Goal: Find specific page/section: Find specific page/section

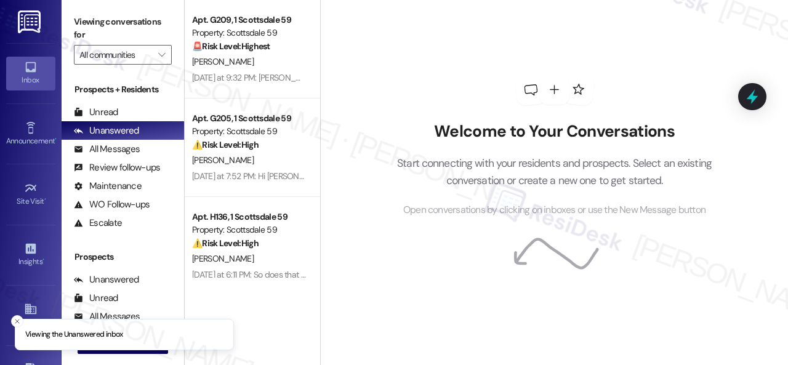
click at [34, 319] on li "Viewing the Unanswered inbox" at bounding box center [124, 335] width 219 height 32
click at [31, 302] on icon at bounding box center [31, 309] width 14 height 14
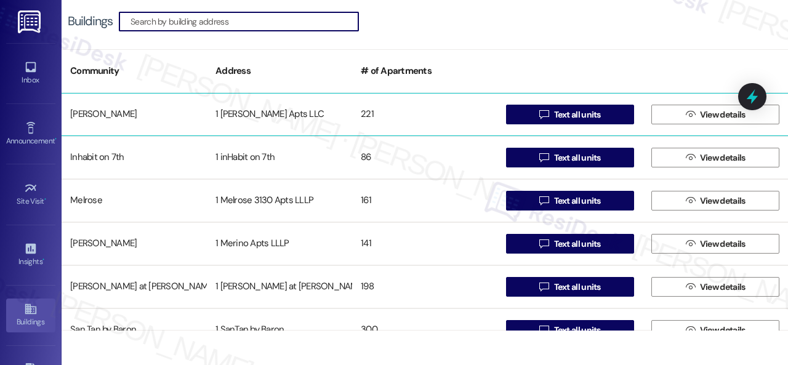
click at [92, 114] on div "[PERSON_NAME]" at bounding box center [134, 114] width 145 height 25
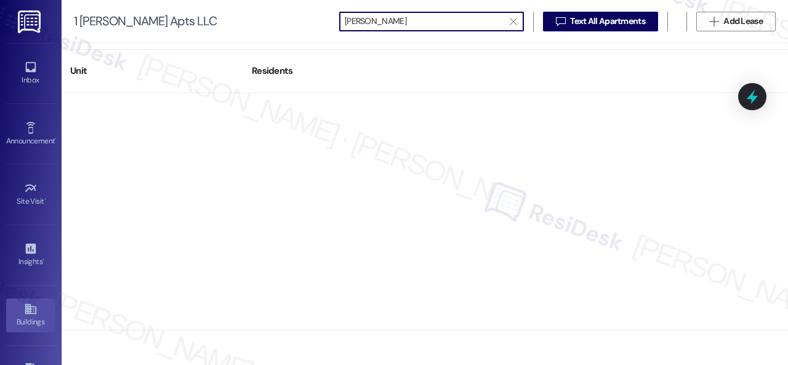
type input "[PERSON_NAME]"
click at [34, 325] on div "Buildings" at bounding box center [31, 322] width 62 height 12
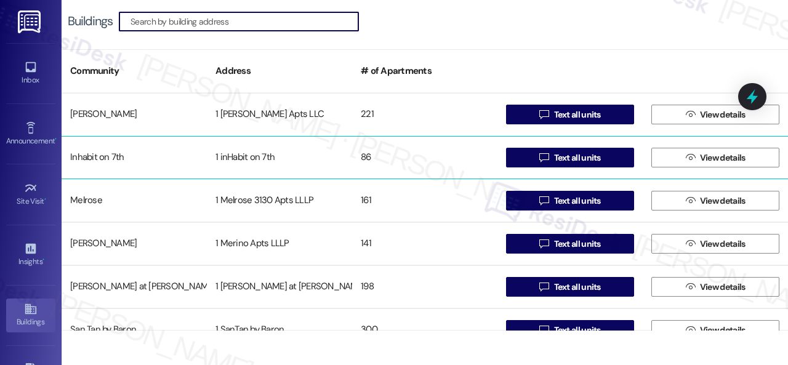
click at [91, 153] on div "Inhabit on 7th" at bounding box center [134, 157] width 145 height 25
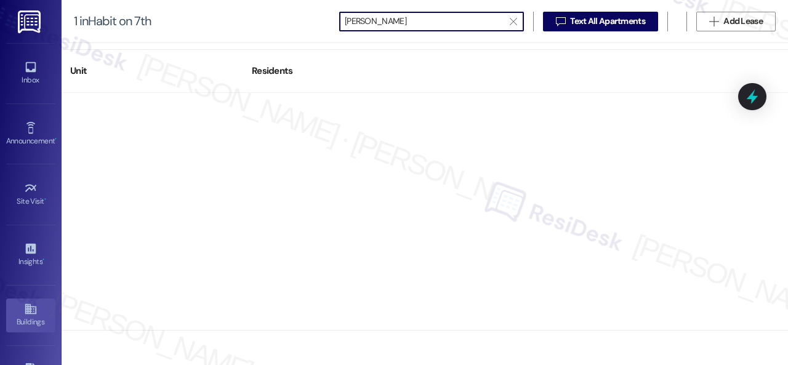
type input "[PERSON_NAME]"
click at [27, 318] on div "Buildings" at bounding box center [31, 322] width 62 height 12
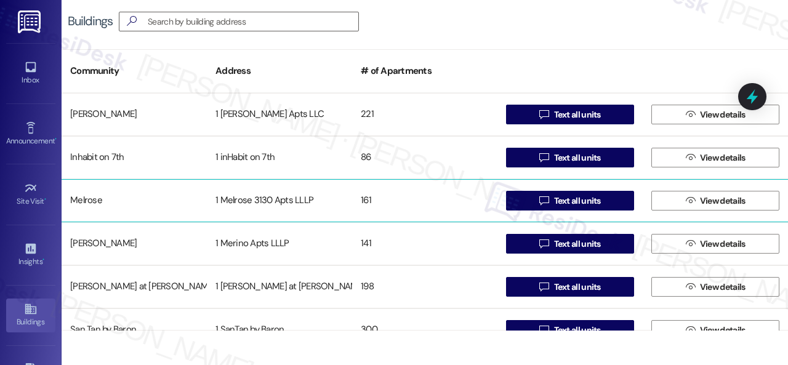
click at [73, 205] on div "Melrose" at bounding box center [134, 200] width 145 height 25
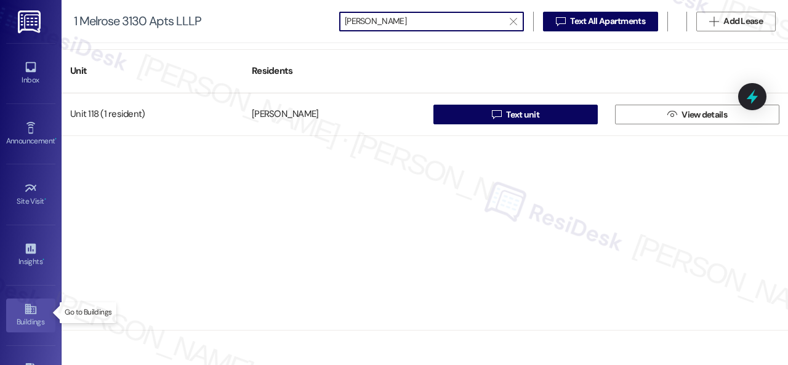
type input "[PERSON_NAME]"
click at [32, 316] on div "Buildings" at bounding box center [31, 322] width 62 height 12
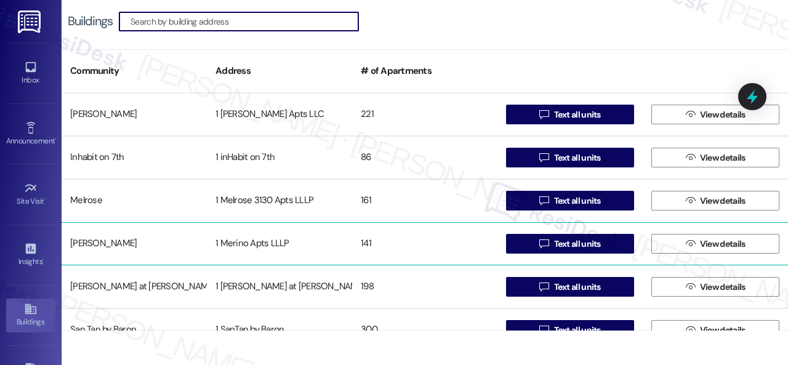
click at [81, 244] on div "[PERSON_NAME]" at bounding box center [134, 243] width 145 height 25
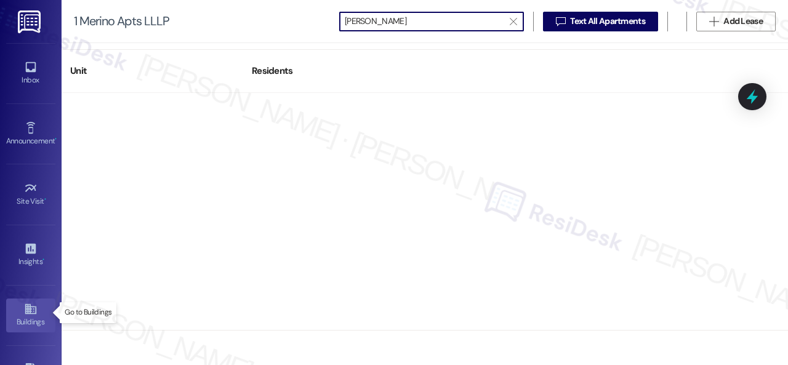
type input "[PERSON_NAME]"
click at [26, 316] on div "Buildings" at bounding box center [31, 322] width 62 height 12
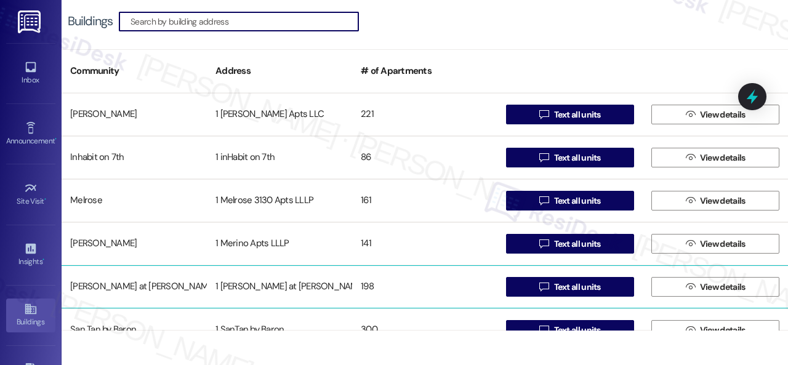
click at [89, 286] on div "[PERSON_NAME] at [PERSON_NAME]" at bounding box center [134, 287] width 145 height 25
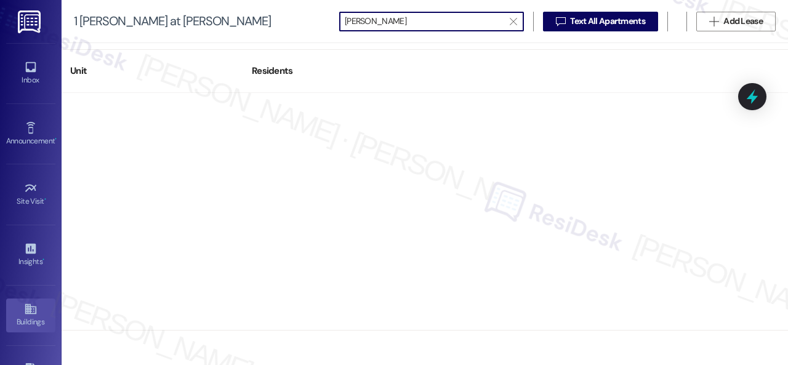
type input "[PERSON_NAME]"
click at [36, 316] on div "Buildings" at bounding box center [31, 322] width 62 height 12
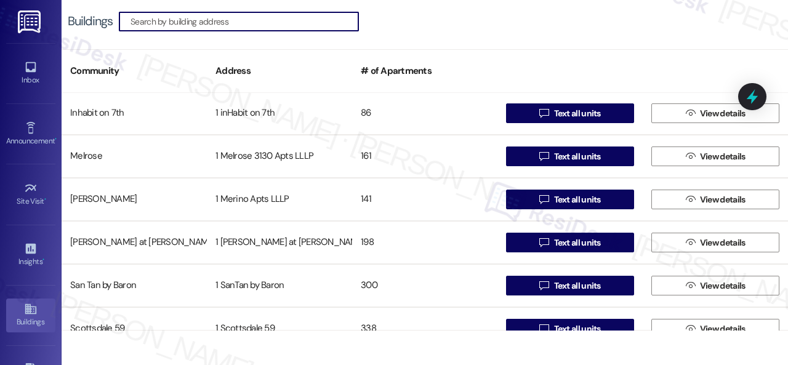
scroll to position [62, 0]
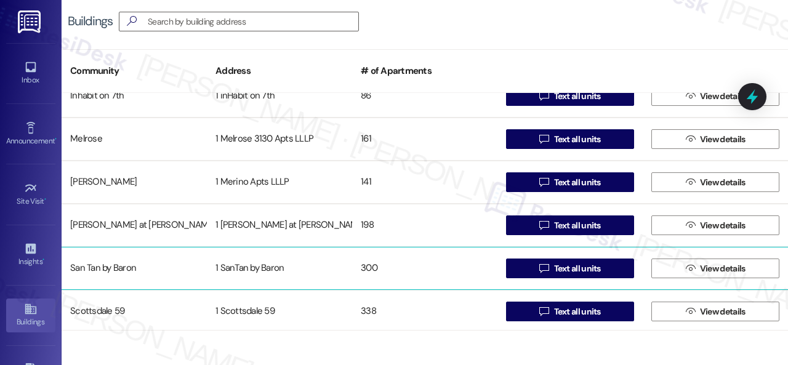
click at [99, 269] on div "San Tan by Baron" at bounding box center [134, 268] width 145 height 25
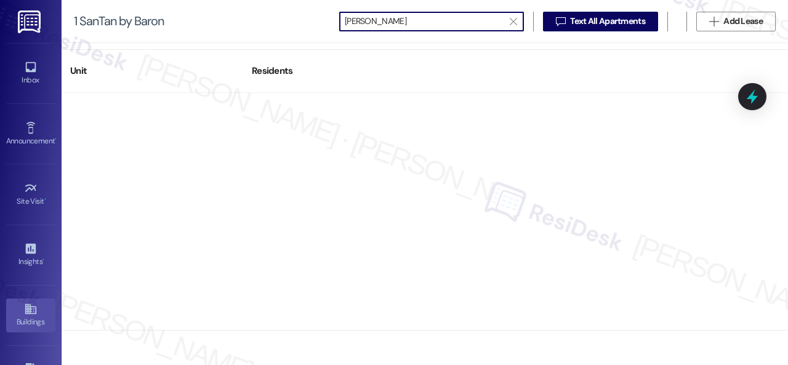
type input "[PERSON_NAME]"
click at [31, 308] on icon at bounding box center [31, 309] width 14 height 14
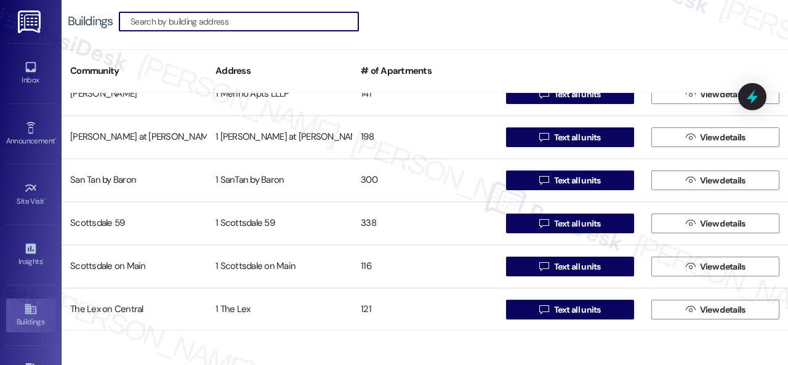
scroll to position [150, 0]
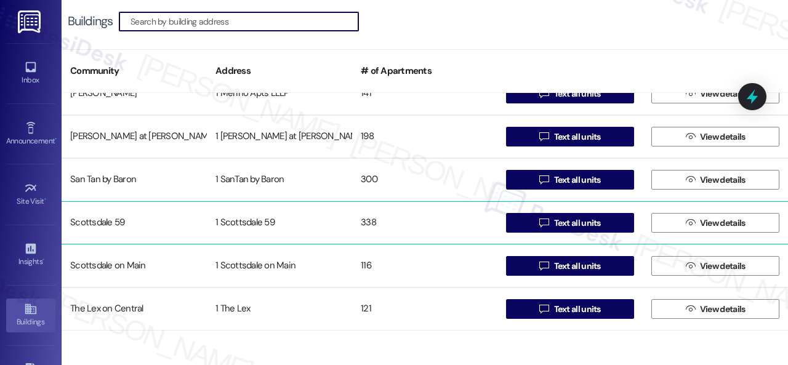
click at [106, 223] on div "Scottsdale 59" at bounding box center [134, 223] width 145 height 25
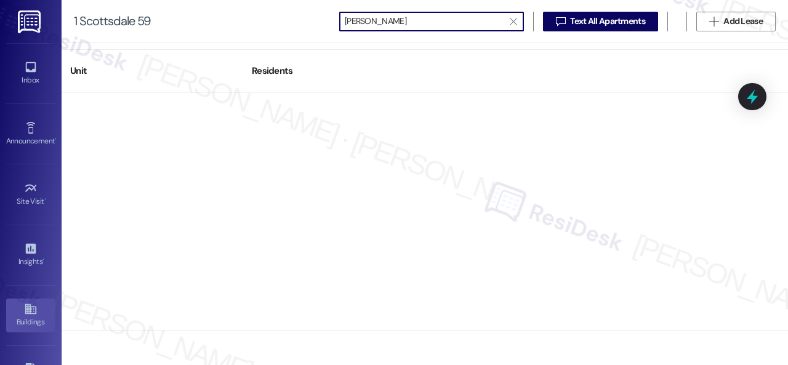
type input "[PERSON_NAME]"
click at [30, 302] on icon at bounding box center [31, 309] width 14 height 14
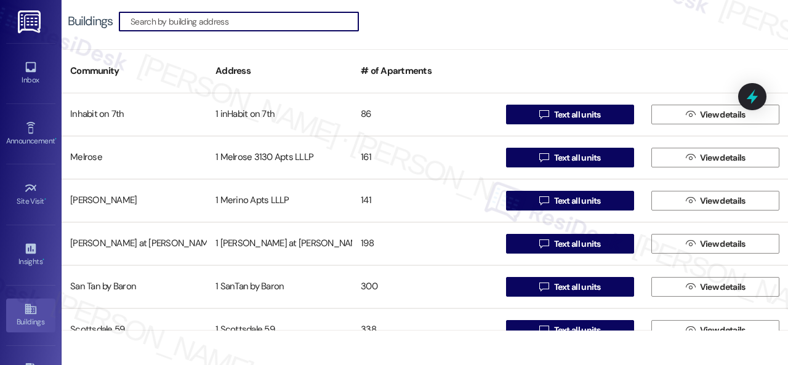
scroll to position [62, 0]
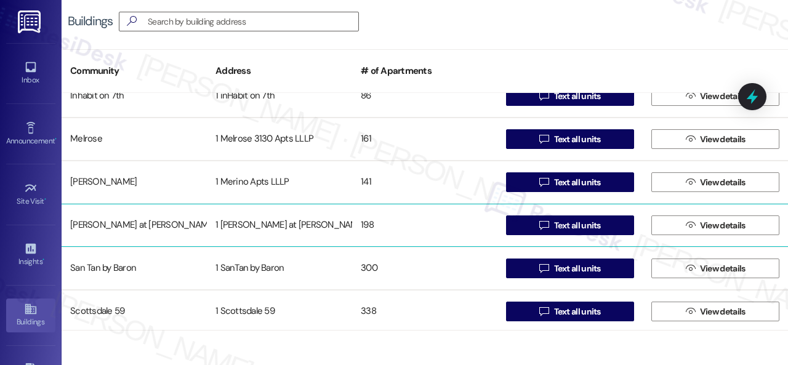
click at [95, 226] on div "[PERSON_NAME] at [PERSON_NAME]" at bounding box center [134, 225] width 145 height 25
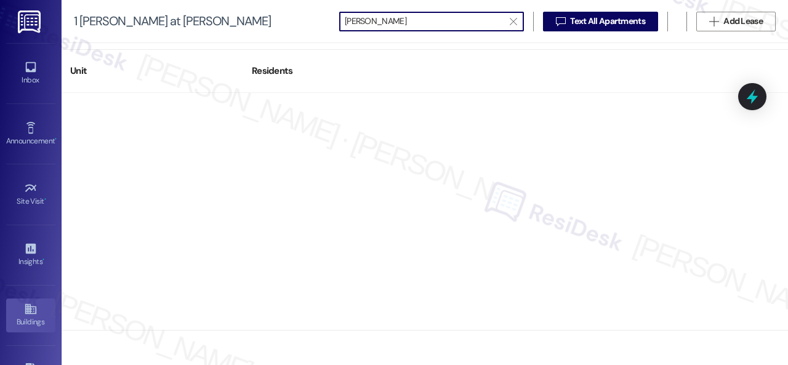
type input "[PERSON_NAME]"
click at [25, 312] on icon at bounding box center [31, 309] width 14 height 14
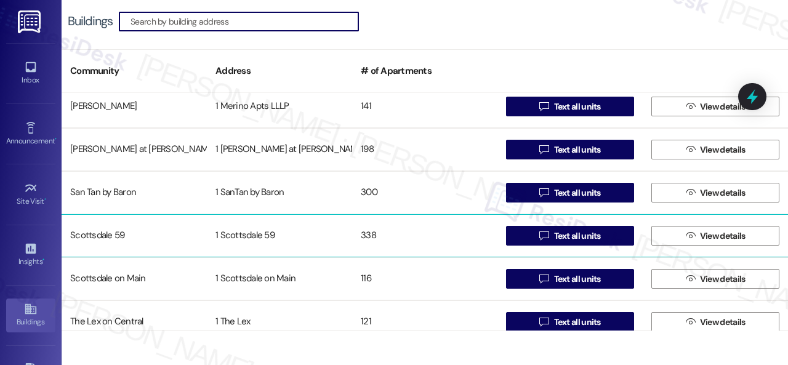
scroll to position [150, 0]
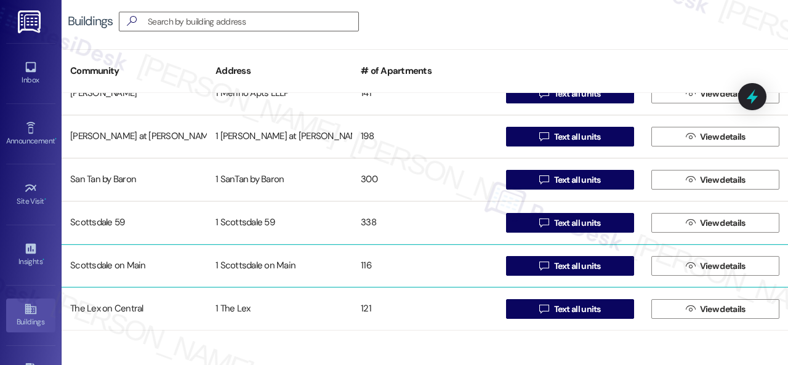
click at [96, 264] on div "Scottsdale on Main" at bounding box center [134, 266] width 145 height 25
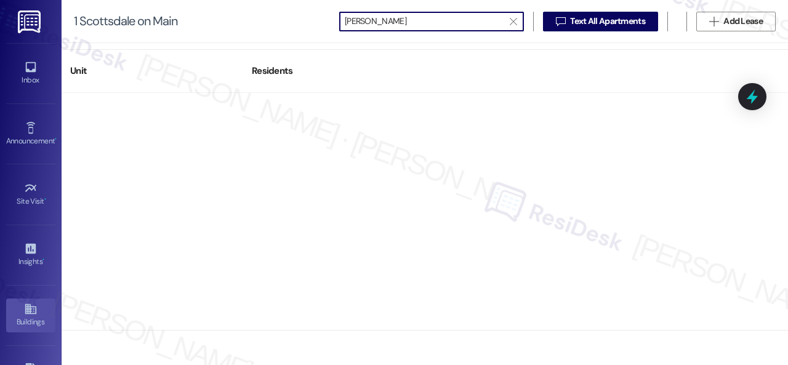
type input "[PERSON_NAME]"
click at [34, 312] on icon at bounding box center [31, 309] width 14 height 14
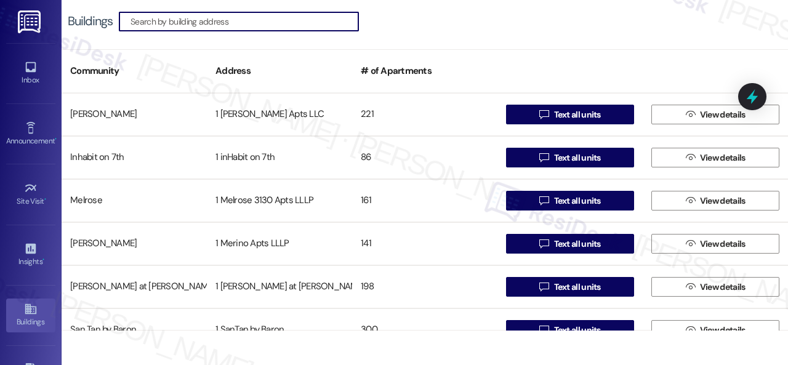
scroll to position [150, 0]
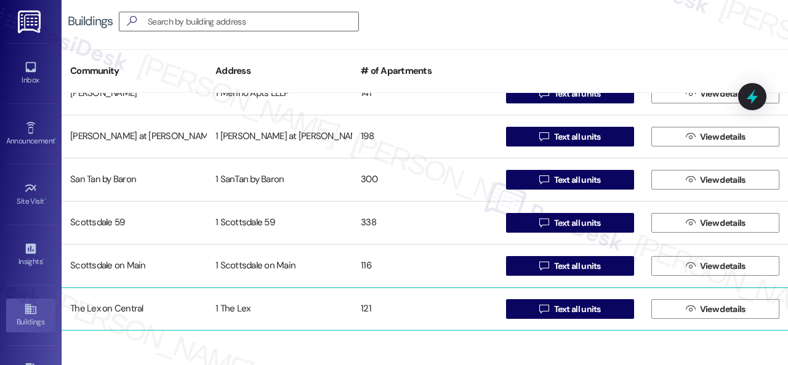
click at [85, 308] on div "The Lex on Central" at bounding box center [134, 309] width 145 height 25
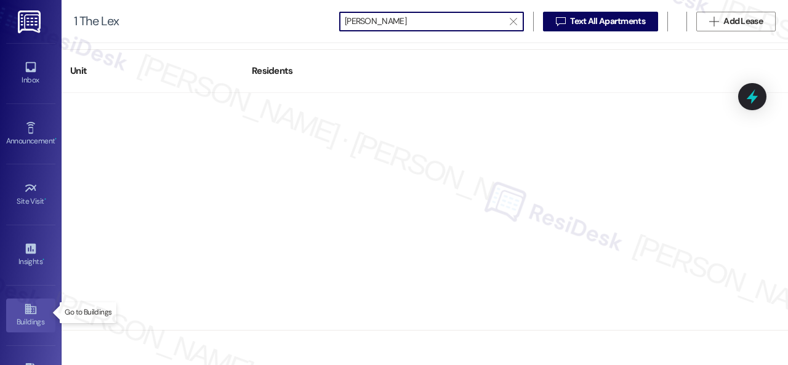
type input "[PERSON_NAME]"
click at [28, 319] on div "Buildings" at bounding box center [31, 322] width 62 height 12
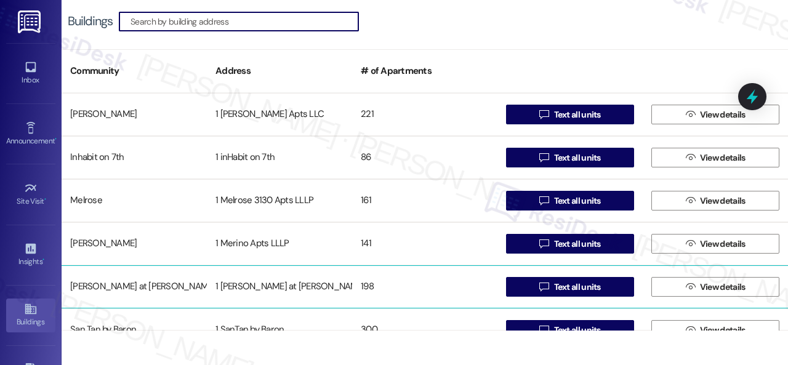
scroll to position [150, 0]
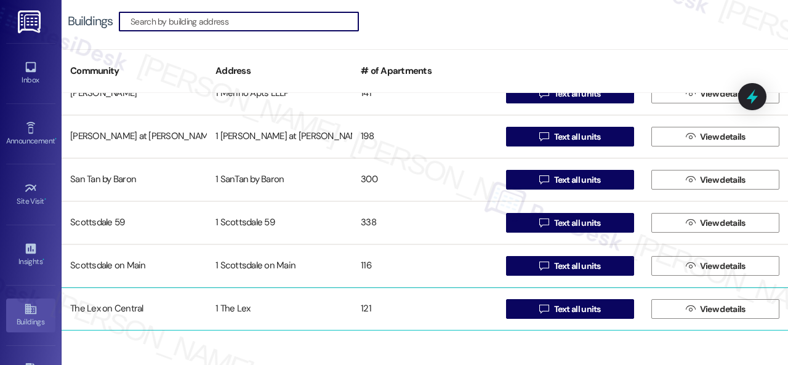
click at [119, 310] on div "The Lex on Central" at bounding box center [134, 309] width 145 height 25
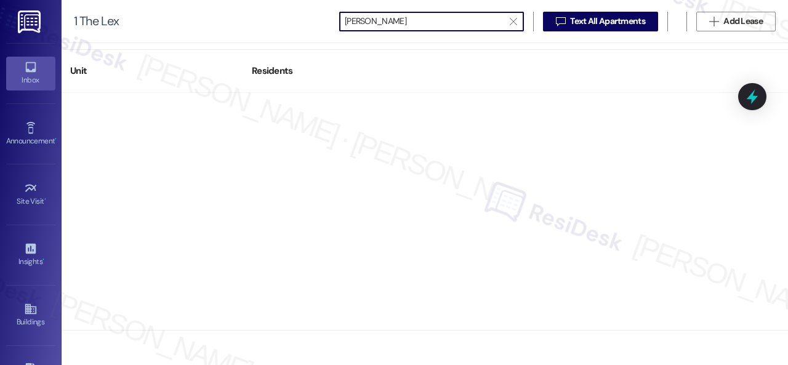
type input "[PERSON_NAME]"
click at [25, 66] on icon at bounding box center [31, 67] width 14 height 14
